Goal: Check status: Check status

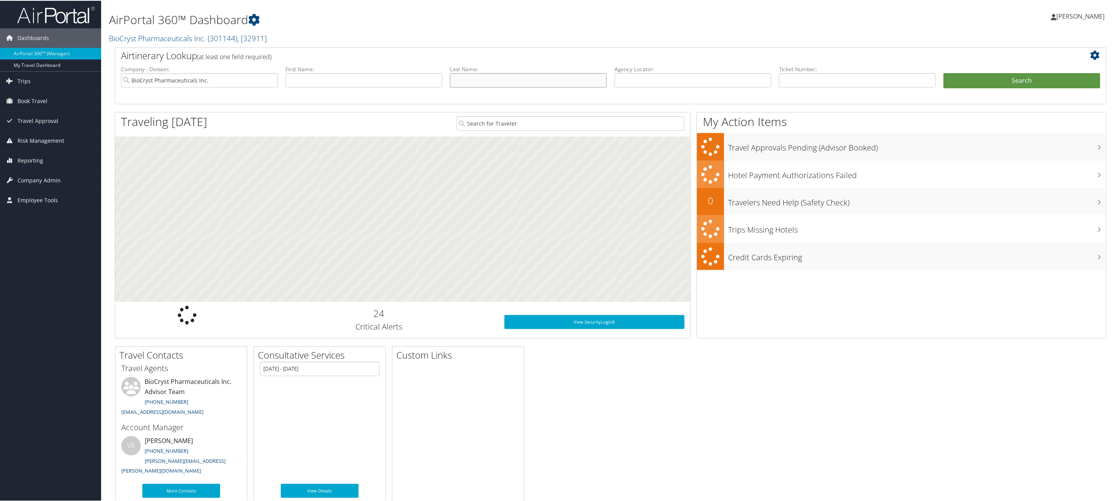
drag, startPoint x: 503, startPoint y: 86, endPoint x: 507, endPoint y: 74, distance: 12.9
click at [503, 86] on input "text" at bounding box center [528, 79] width 157 height 14
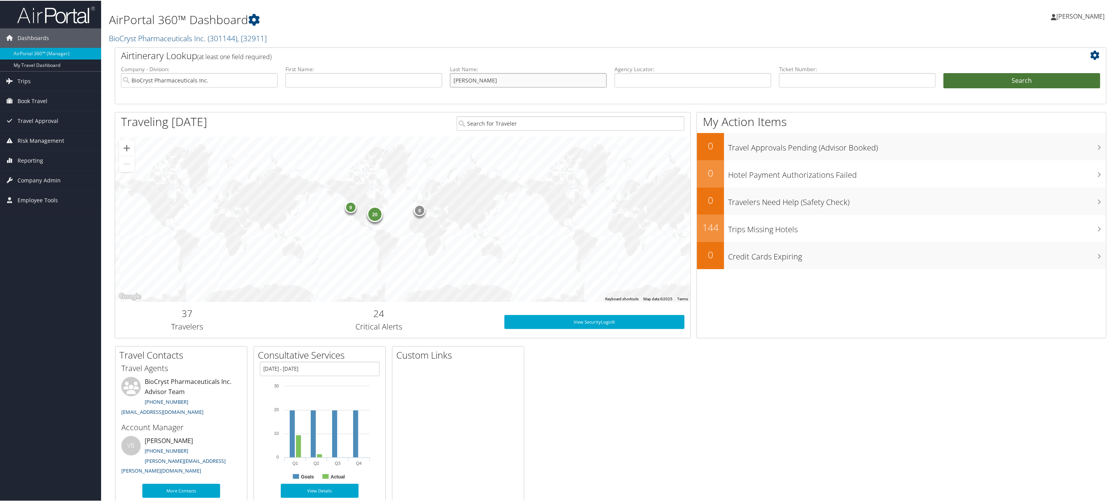
type input "[PERSON_NAME]"
click at [1020, 79] on button "Search" at bounding box center [1022, 80] width 157 height 16
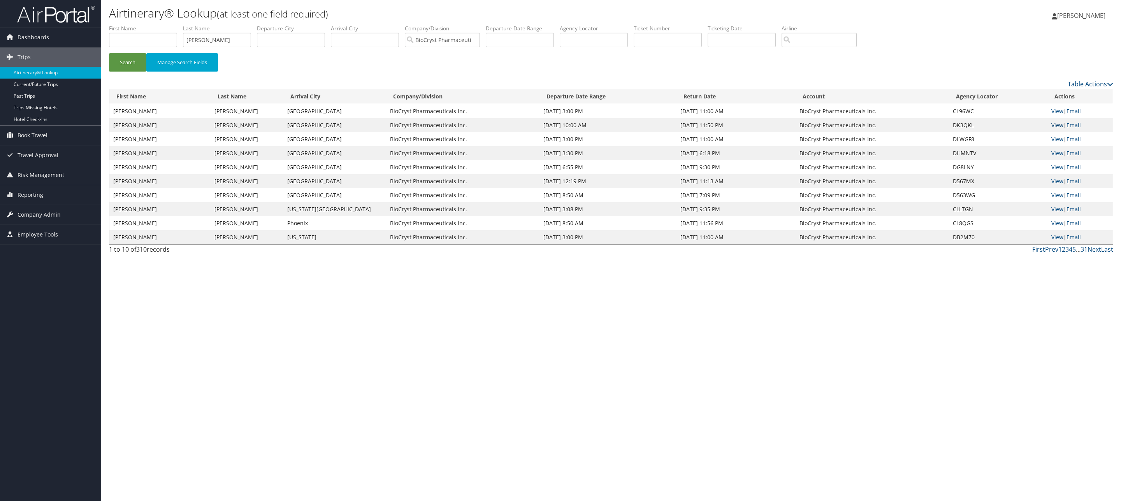
click at [1053, 126] on link "View" at bounding box center [1057, 124] width 12 height 7
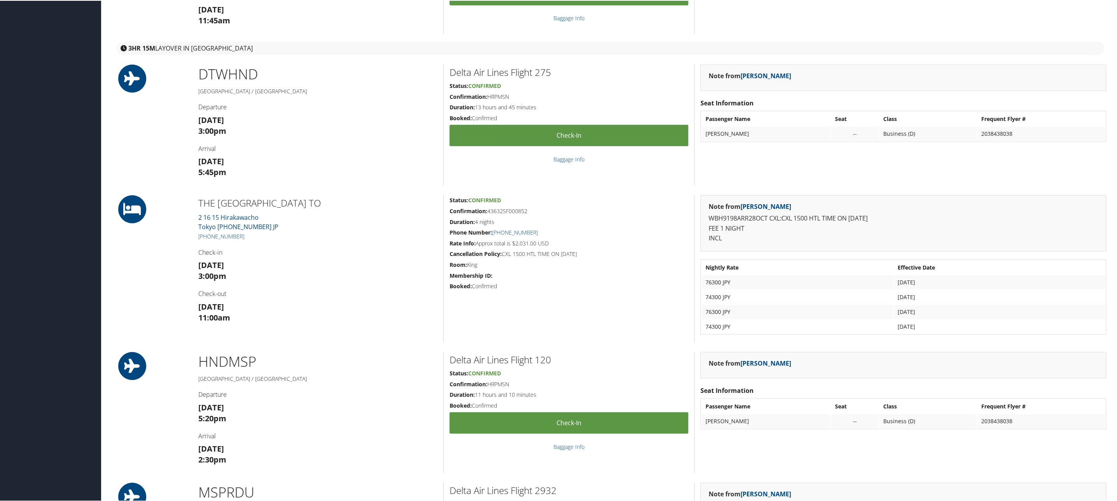
scroll to position [409, 0]
